Goal: Check status

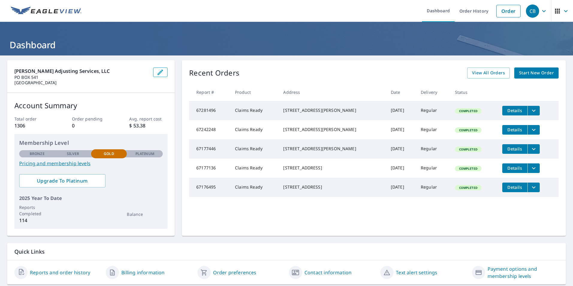
scroll to position [19, 0]
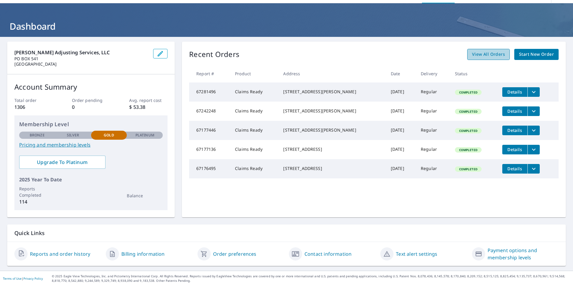
click at [493, 54] on span "View All Orders" at bounding box center [488, 54] width 33 height 7
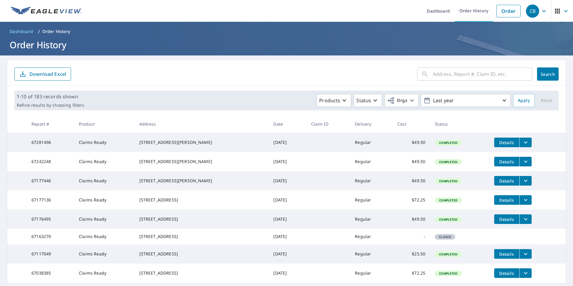
click at [501, 165] on span "Details" at bounding box center [507, 162] width 18 height 6
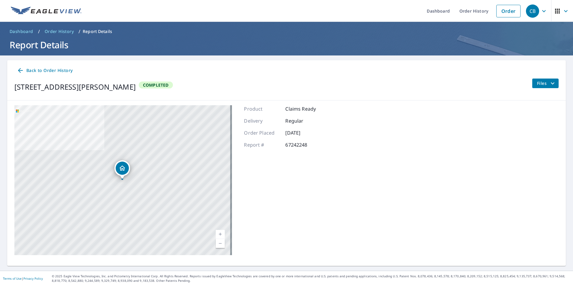
click at [147, 85] on span "Completed" at bounding box center [155, 85] width 33 height 6
click at [538, 83] on span "Files" at bounding box center [546, 83] width 19 height 7
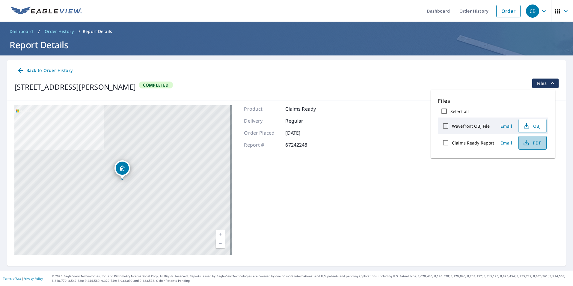
click at [534, 145] on span "PDF" at bounding box center [532, 142] width 19 height 7
